Goal: Check status: Check status

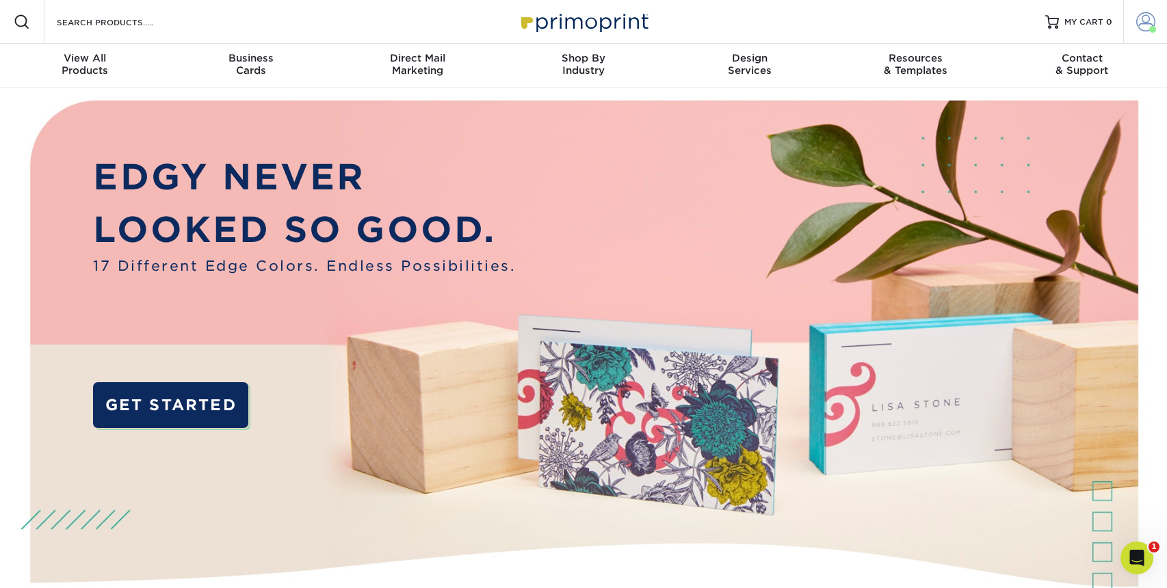
click at [1141, 20] on span at bounding box center [1145, 21] width 19 height 19
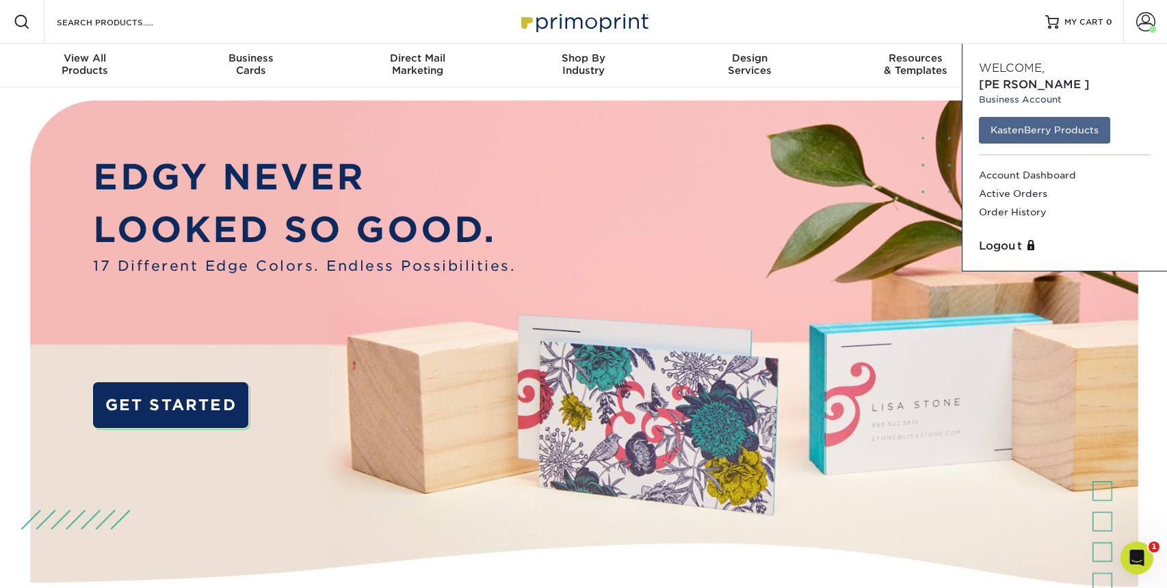
click at [1060, 117] on link "KastenBerry Products" at bounding box center [1044, 130] width 131 height 26
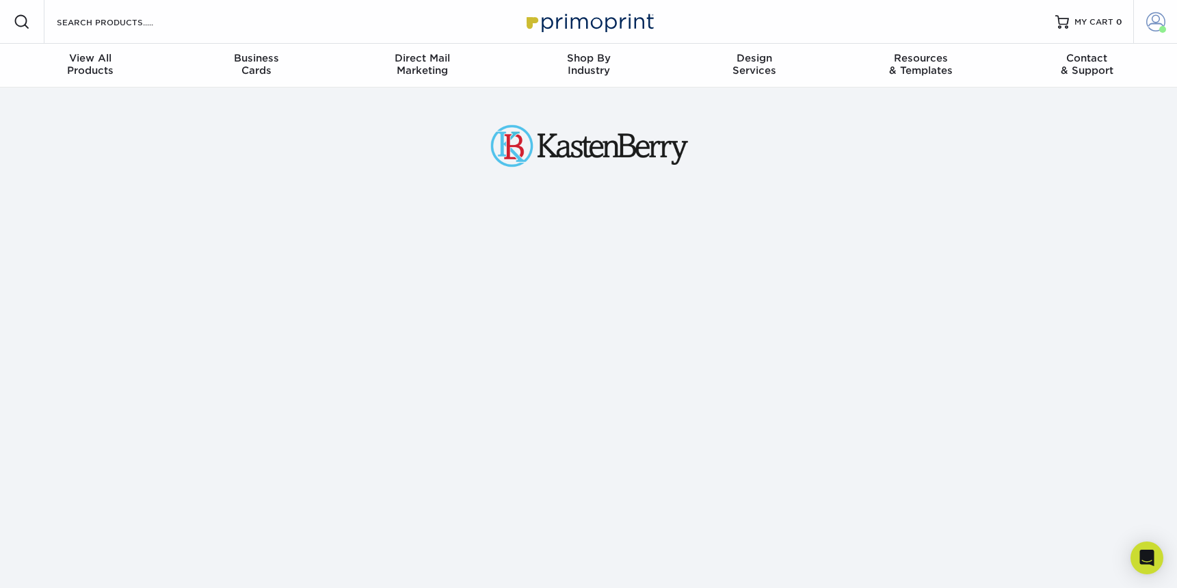
click at [1151, 16] on span at bounding box center [1156, 21] width 19 height 19
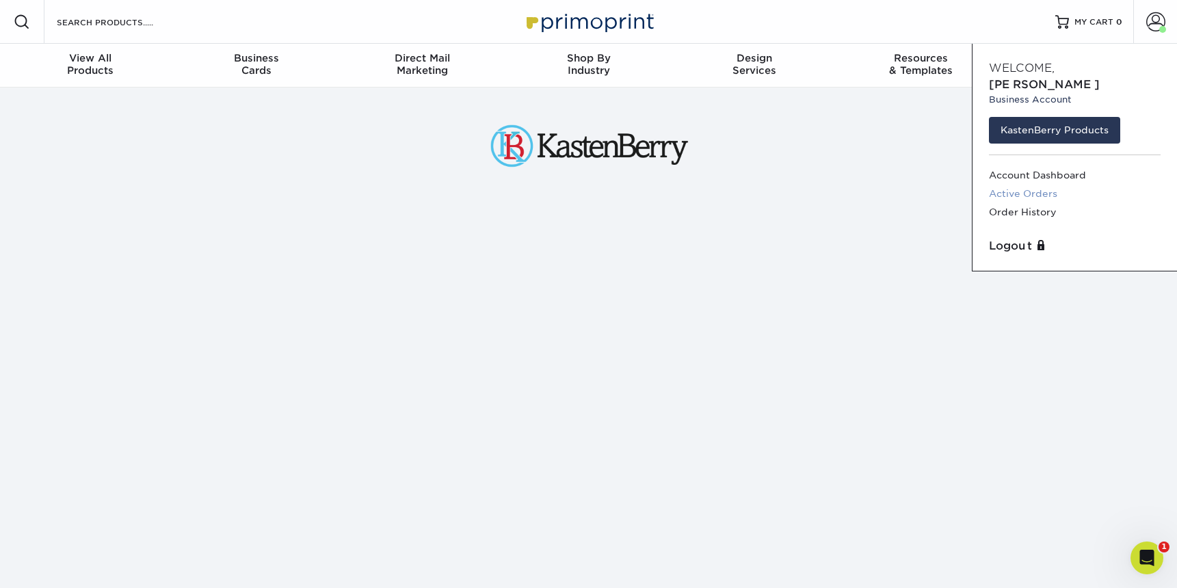
click at [1043, 185] on link "Active Orders" at bounding box center [1075, 194] width 172 height 18
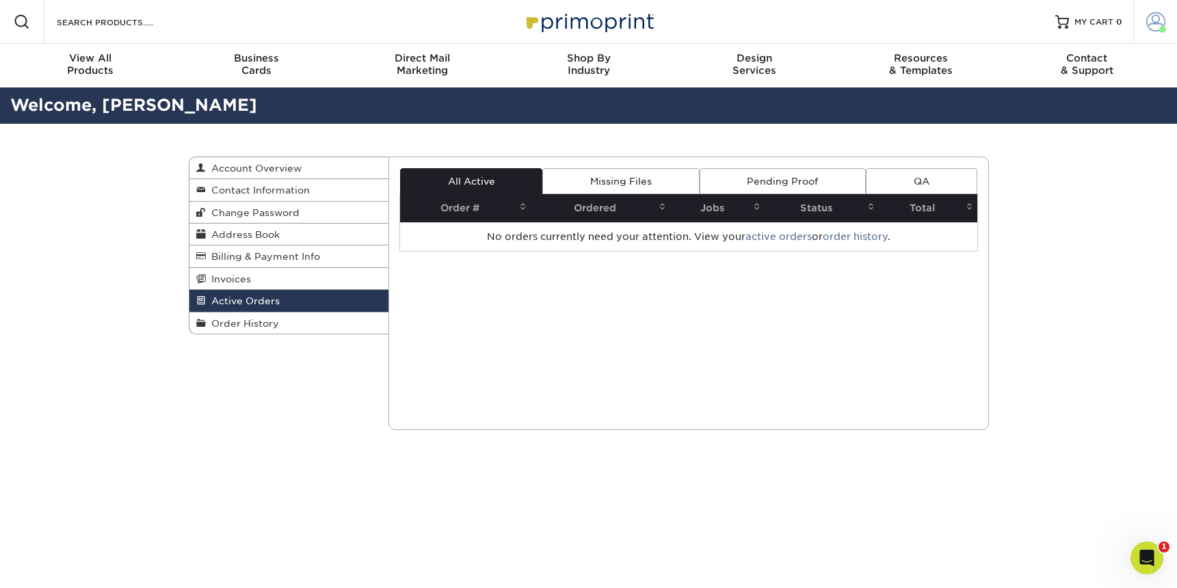
click at [1162, 10] on link "Account" at bounding box center [1156, 22] width 44 height 44
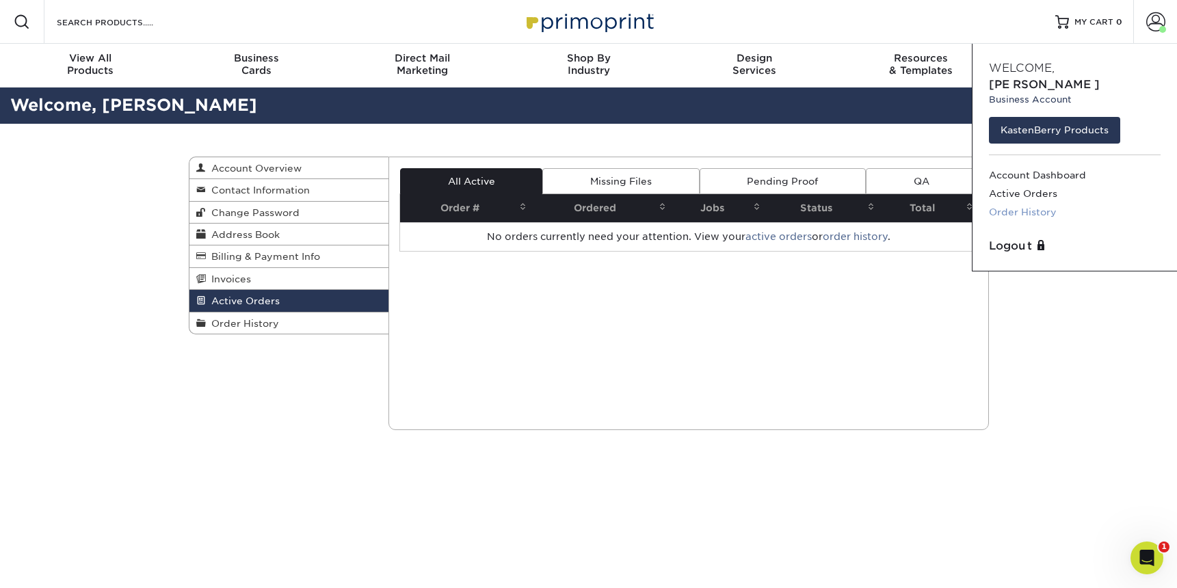
click at [1043, 203] on link "Order History" at bounding box center [1075, 212] width 172 height 18
click at [618, 289] on div "Current Orders 0 Active 0 Missing Files" at bounding box center [689, 294] width 601 height 274
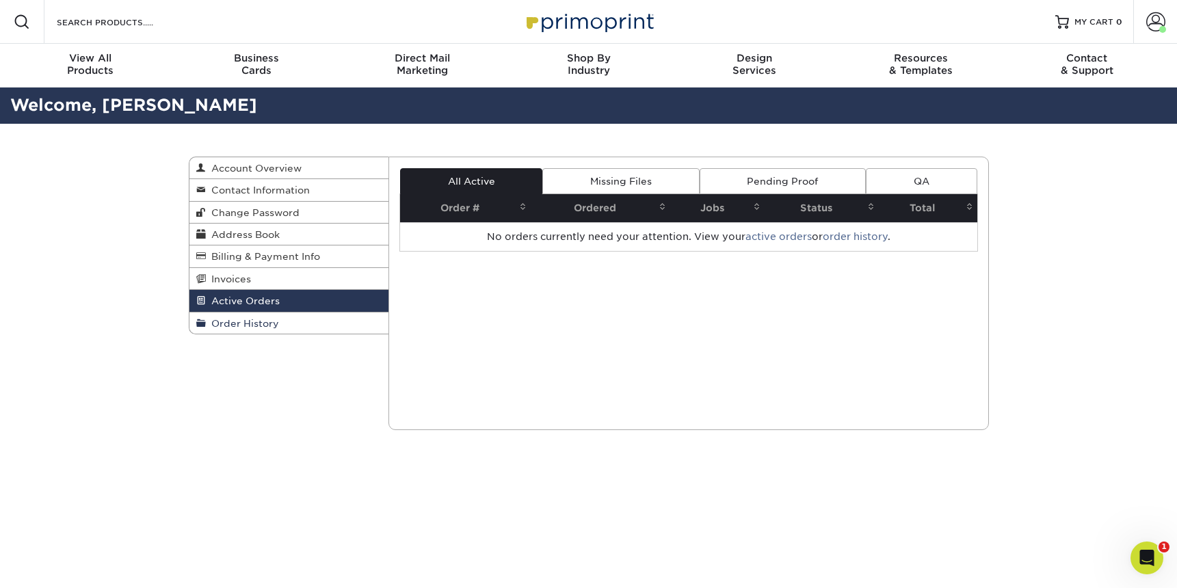
click at [274, 318] on span "Order History" at bounding box center [242, 323] width 73 height 11
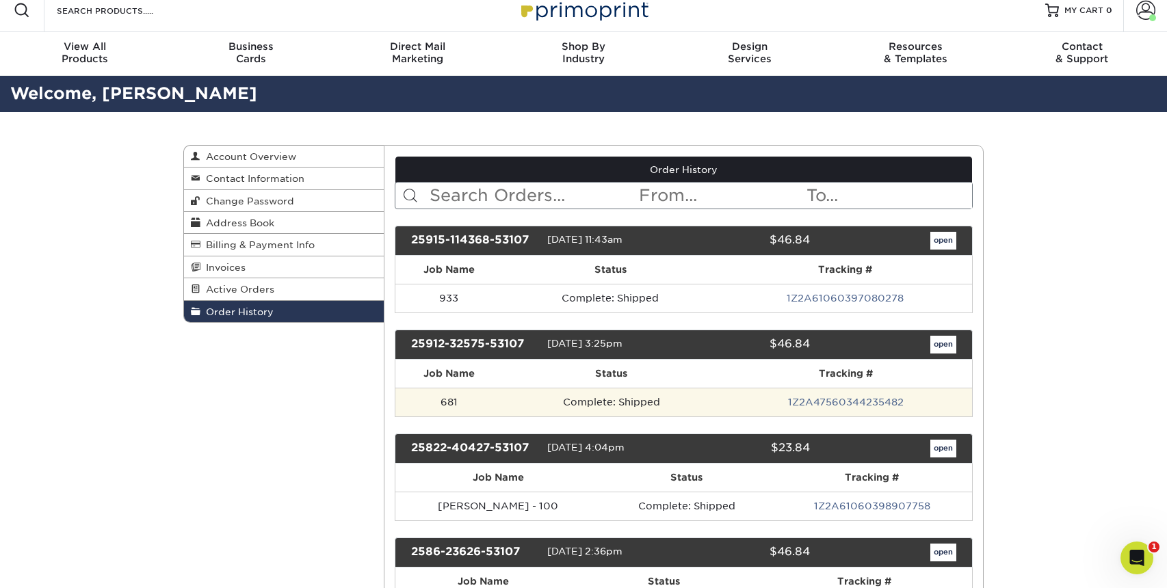
scroll to position [8, 0]
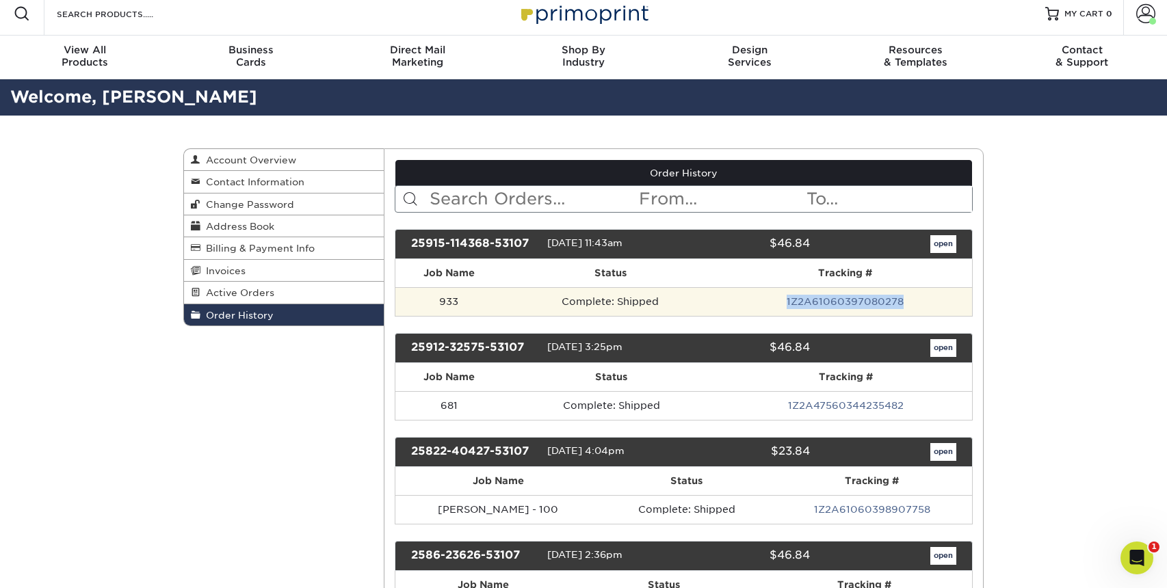
drag, startPoint x: 774, startPoint y: 298, endPoint x: 921, endPoint y: 296, distance: 146.4
click at [921, 296] on td "1Z2A61060397080278" at bounding box center [845, 301] width 254 height 29
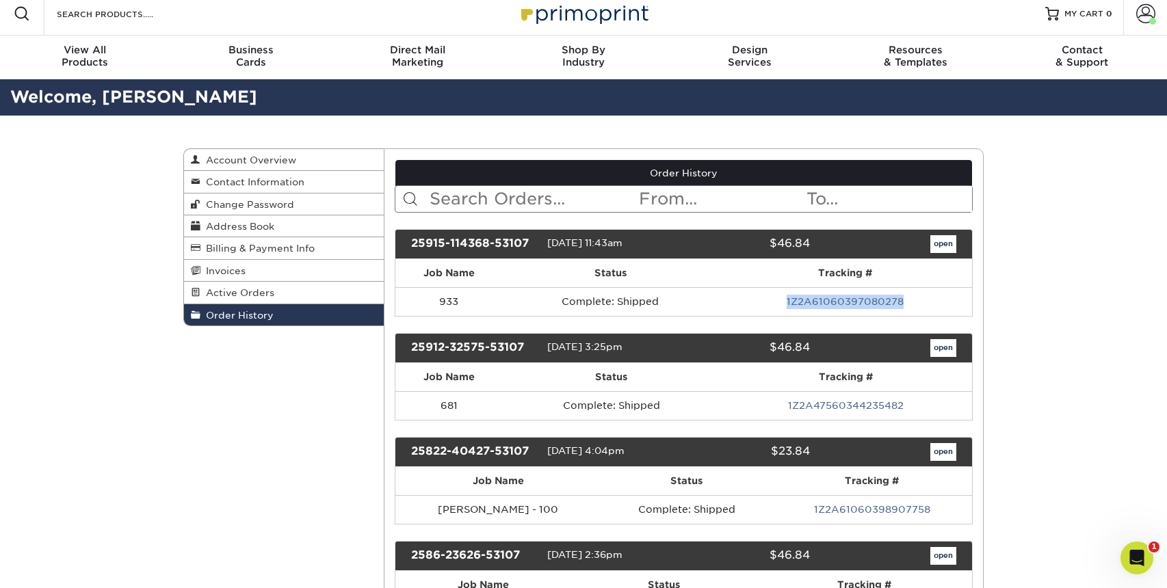
copy link "1Z2A61060397080278"
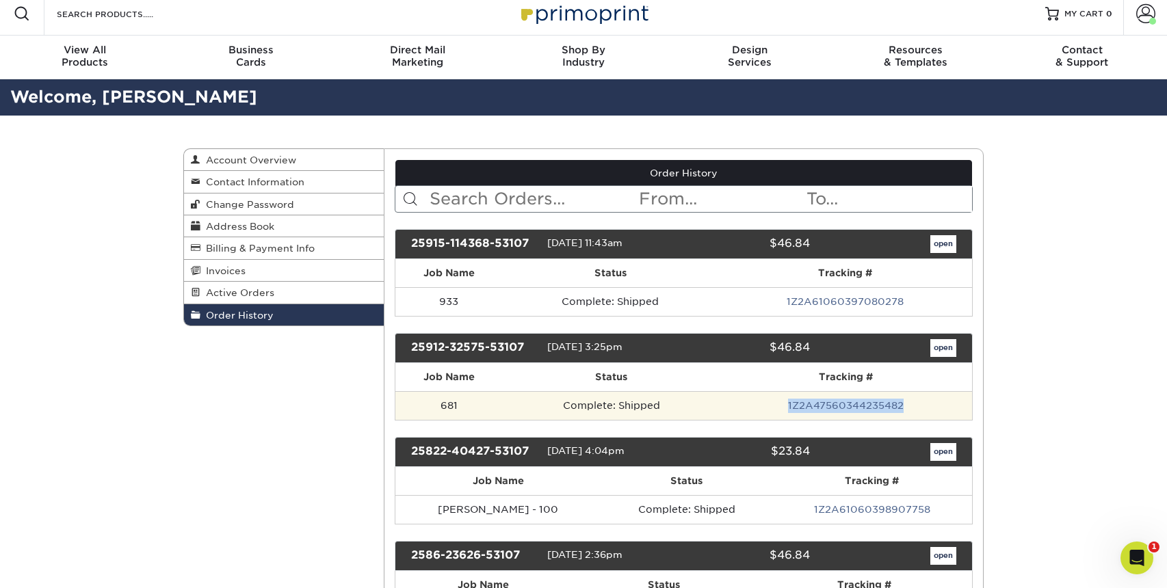
drag, startPoint x: 760, startPoint y: 400, endPoint x: 947, endPoint y: 406, distance: 186.9
click at [947, 406] on td "1Z2A47560344235482" at bounding box center [846, 405] width 252 height 29
copy link "1Z2A47560344235482"
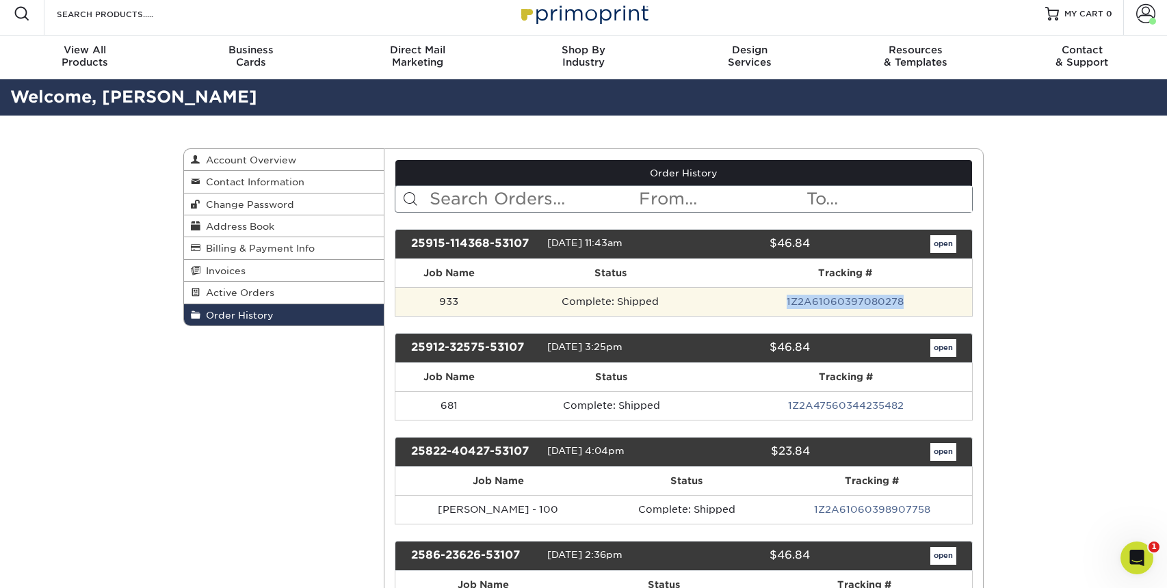
drag, startPoint x: 833, startPoint y: 295, endPoint x: 919, endPoint y: 300, distance: 85.7
click at [919, 300] on td "1Z2A61060397080278" at bounding box center [845, 301] width 254 height 29
copy link "1Z2A61060397080278"
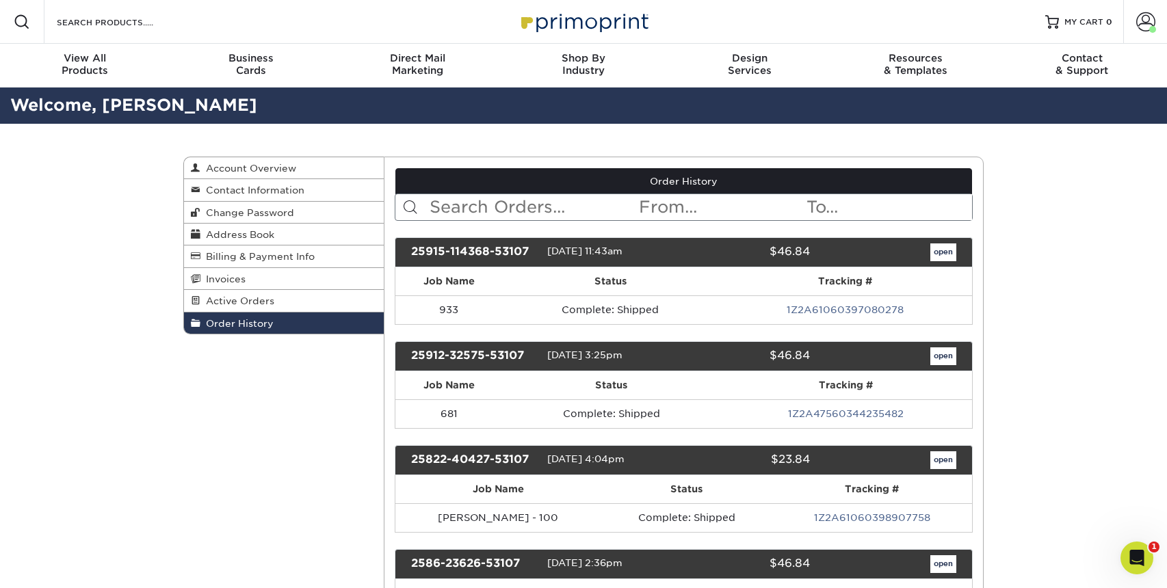
click at [946, 354] on link "open" at bounding box center [943, 357] width 26 height 18
